Goal: Transaction & Acquisition: Download file/media

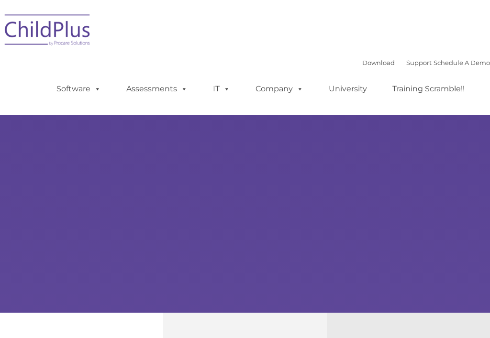
type input ""
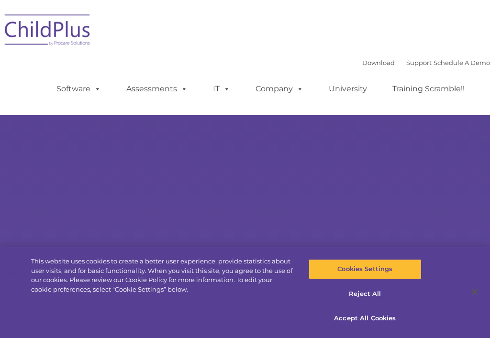
select select "MEDIUM"
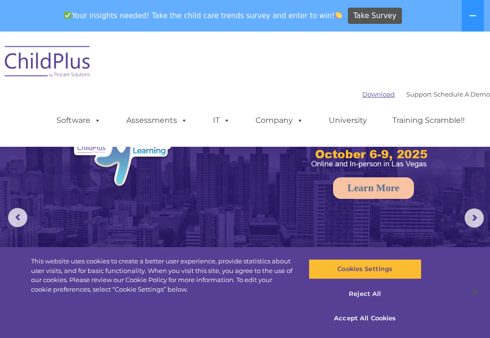
click at [362, 90] on link "Download" at bounding box center [378, 94] width 33 height 8
click at [362, 94] on link "Download" at bounding box center [378, 94] width 33 height 8
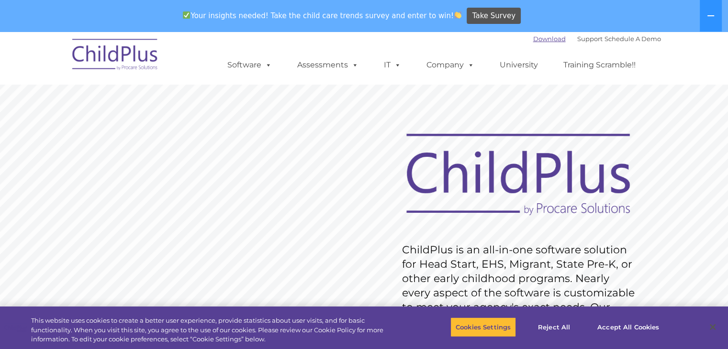
click at [538, 43] on div "Download Support | Schedule A Demo " at bounding box center [597, 39] width 128 height 14
click at [544, 37] on link "Download" at bounding box center [549, 39] width 33 height 8
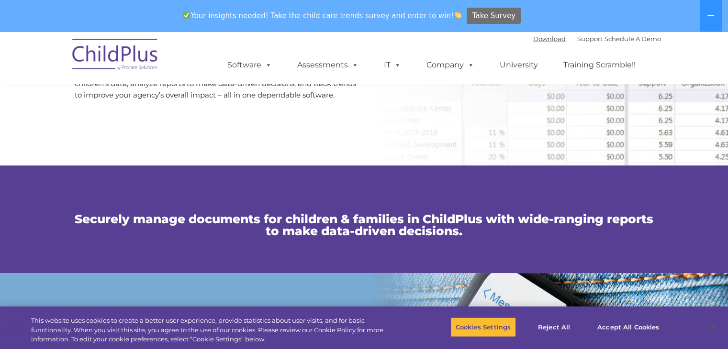
scroll to position [577, 0]
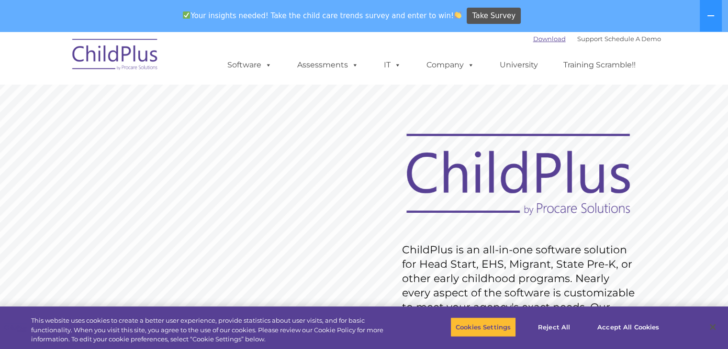
click at [533, 41] on link "Download" at bounding box center [549, 39] width 33 height 8
